Goal: Task Accomplishment & Management: Complete application form

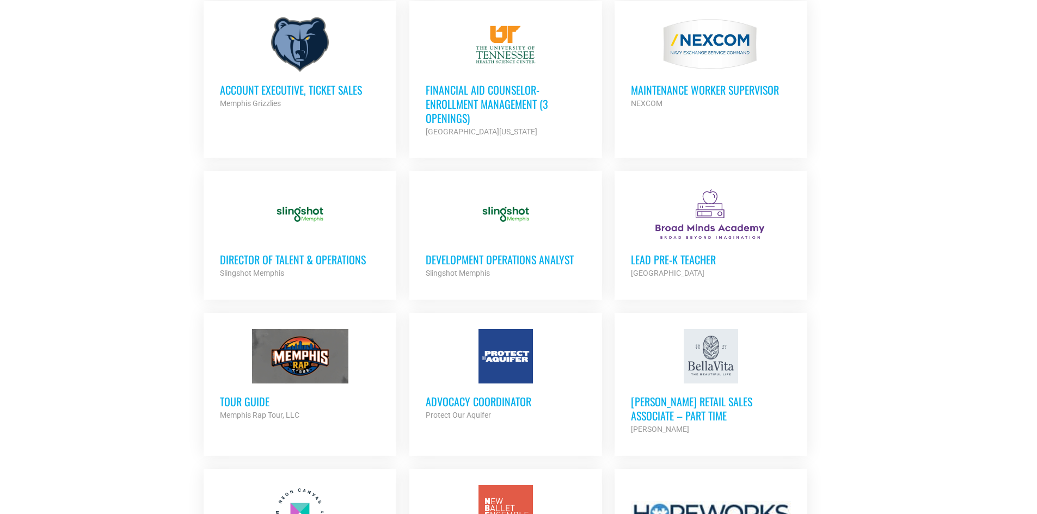
scroll to position [653, 0]
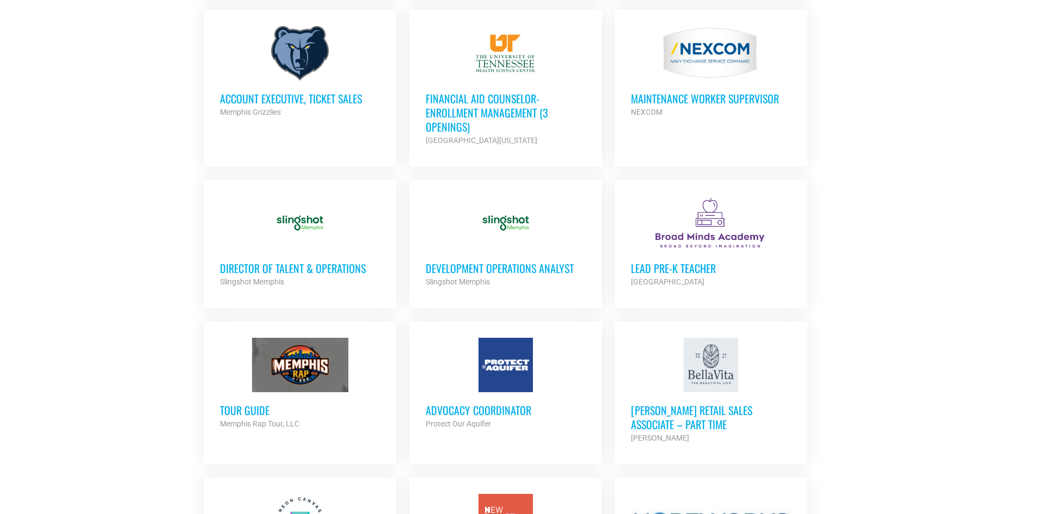
click at [499, 268] on h3 "Development Operations Analyst" at bounding box center [506, 268] width 160 height 14
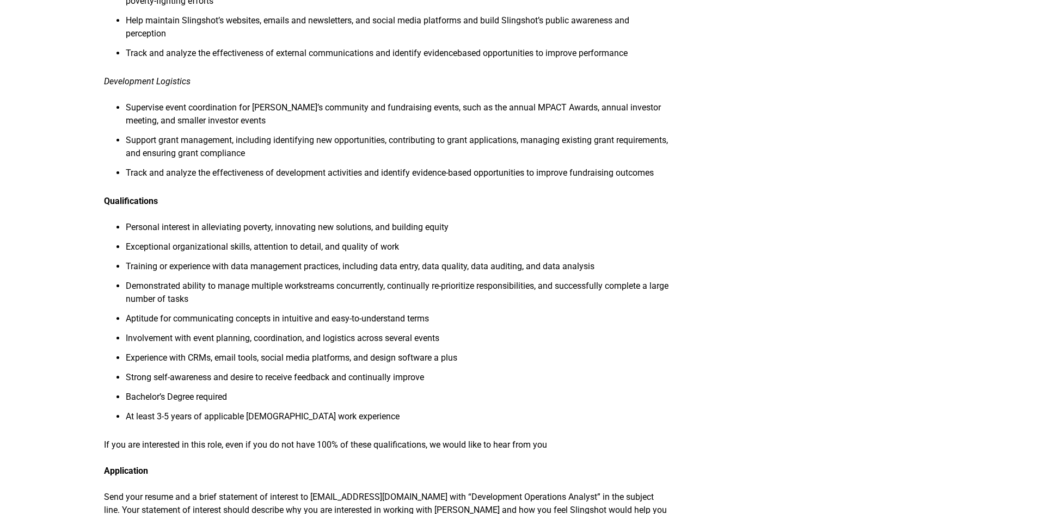
scroll to position [708, 0]
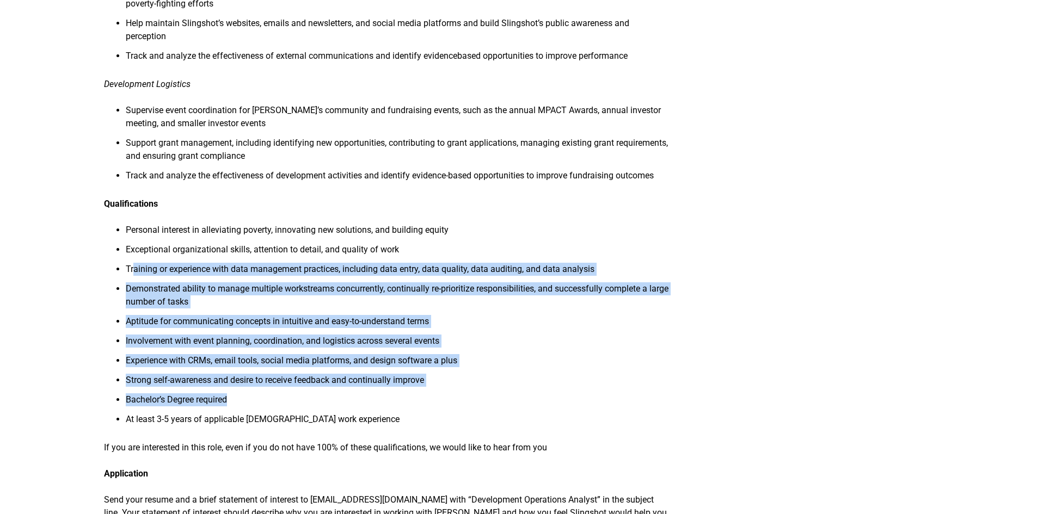
drag, startPoint x: 133, startPoint y: 242, endPoint x: 310, endPoint y: 379, distance: 223.6
click at [310, 379] on ul "Personal interest in alleviating poverty, innovating new solutions, and buildin…" at bounding box center [387, 328] width 567 height 209
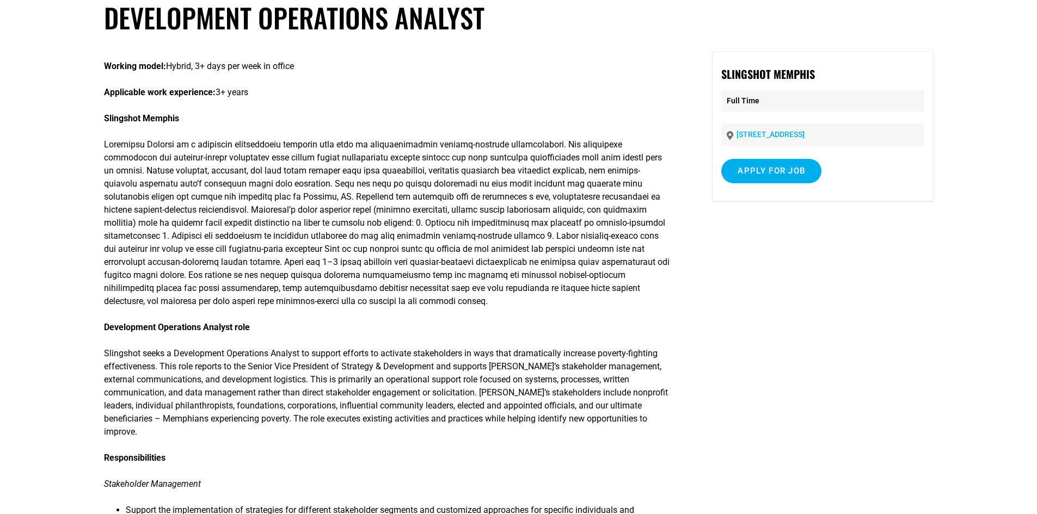
scroll to position [0, 0]
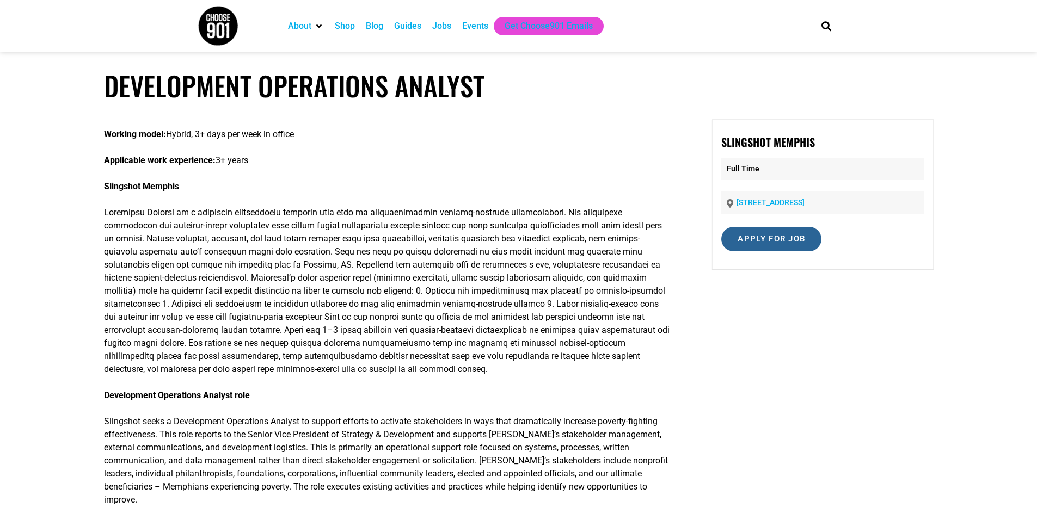
click at [756, 240] on input "Apply for job" at bounding box center [771, 239] width 100 height 24
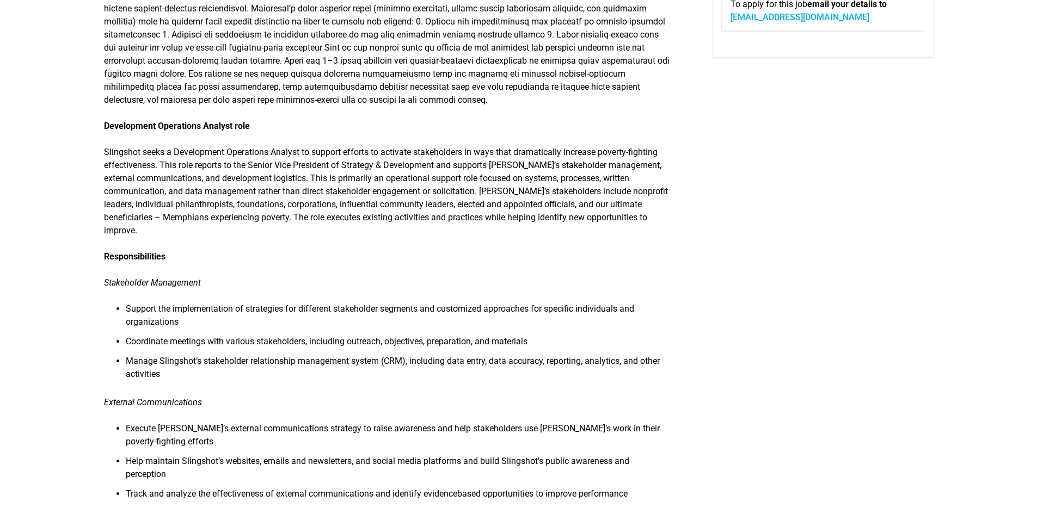
scroll to position [327, 0]
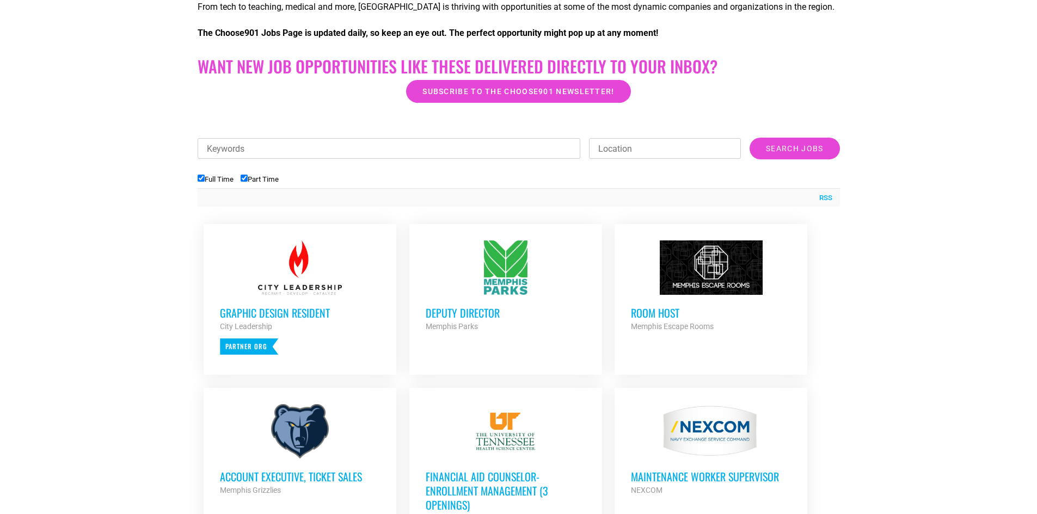
scroll to position [272, 0]
